Goal: Task Accomplishment & Management: Complete application form

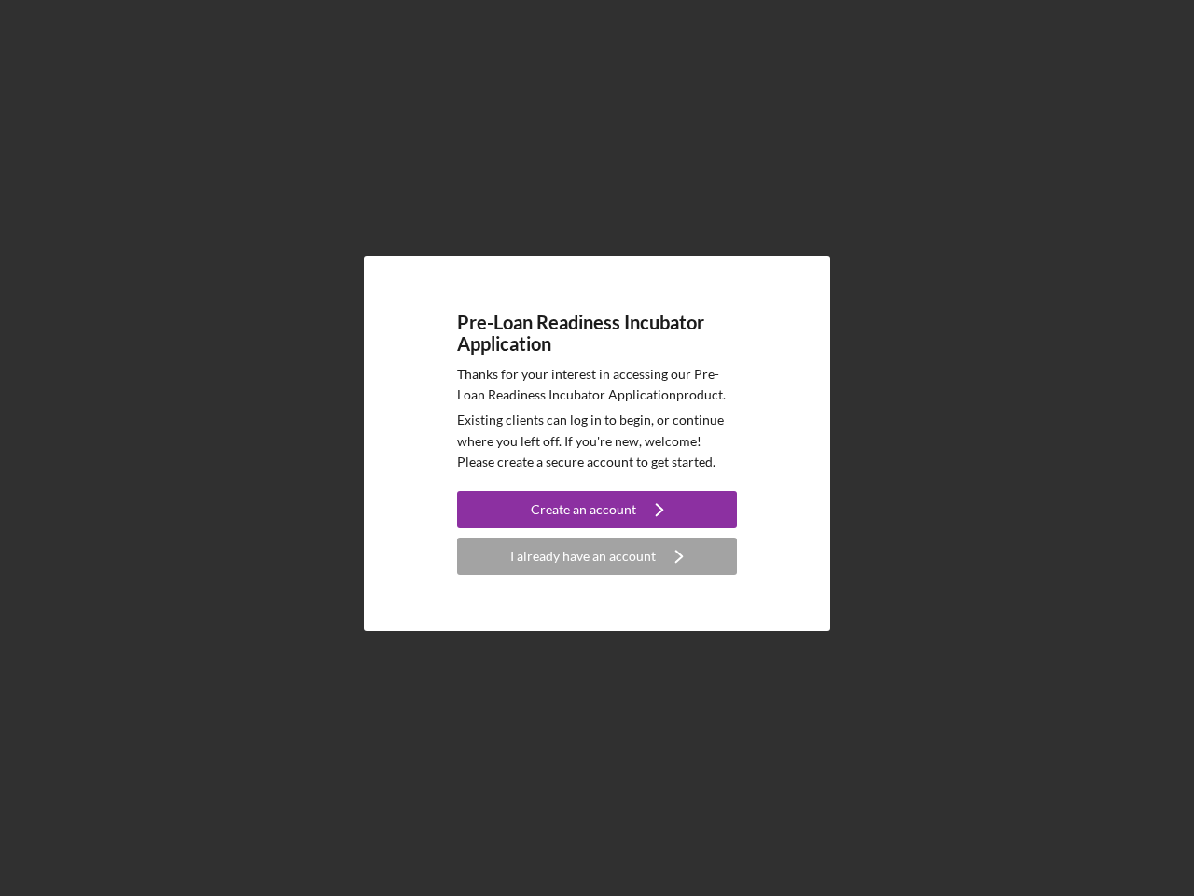
click at [597, 448] on p "Existing clients can log in to begin, or continue where you left off. If you're…" at bounding box center [597, 441] width 280 height 63
click at [597, 509] on div "Create an account" at bounding box center [583, 509] width 105 height 37
